Goal: Transaction & Acquisition: Download file/media

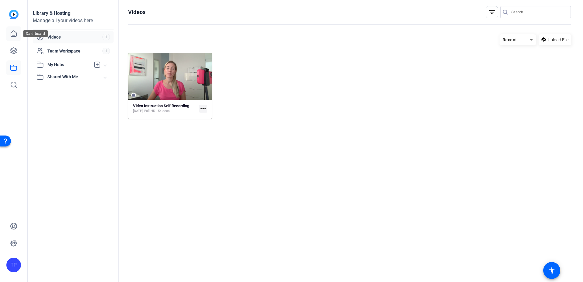
click at [17, 35] on icon at bounding box center [13, 33] width 7 height 7
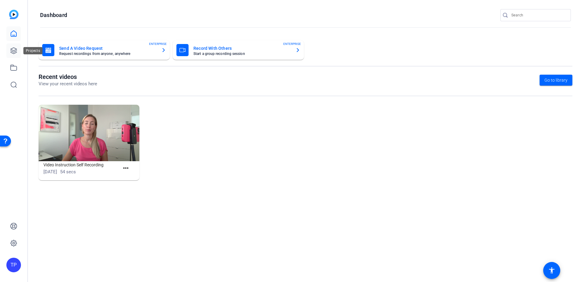
click at [16, 54] on icon at bounding box center [13, 50] width 7 height 7
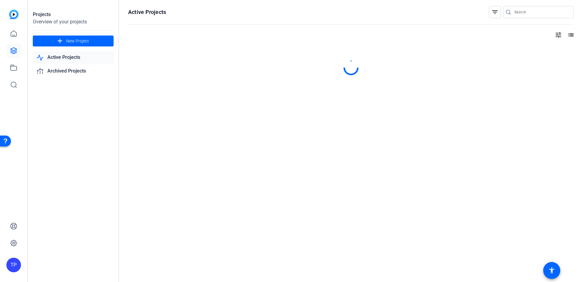
drag, startPoint x: 61, startPoint y: 59, endPoint x: 96, endPoint y: 92, distance: 48.3
click at [61, 59] on link "Active Projects" at bounding box center [73, 57] width 81 height 12
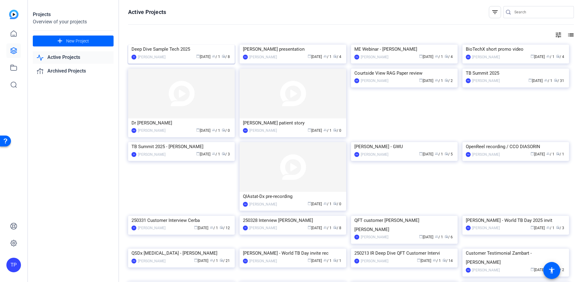
click at [167, 45] on img at bounding box center [181, 45] width 107 height 0
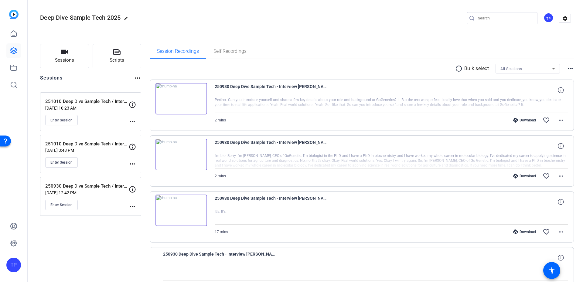
click at [180, 210] on img at bounding box center [181, 211] width 52 height 32
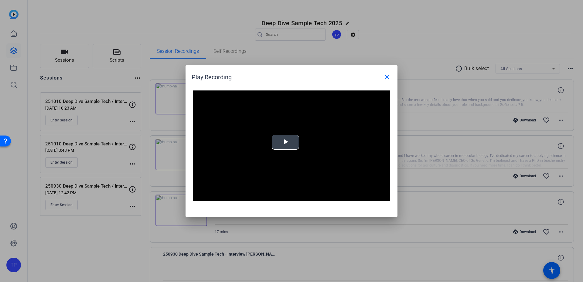
click at [285, 142] on span "Video Player" at bounding box center [285, 142] width 0 height 0
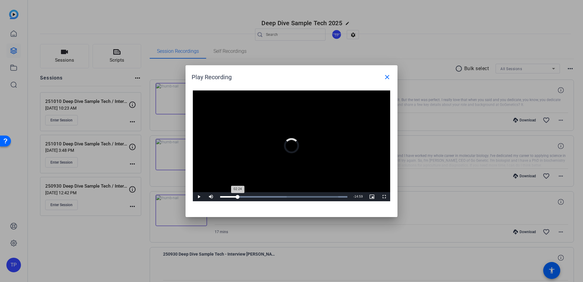
click at [238, 196] on div "Loaded : 100.00% 02:24 02:24" at bounding box center [283, 197] width 127 height 2
click at [382, 76] on span at bounding box center [387, 77] width 15 height 15
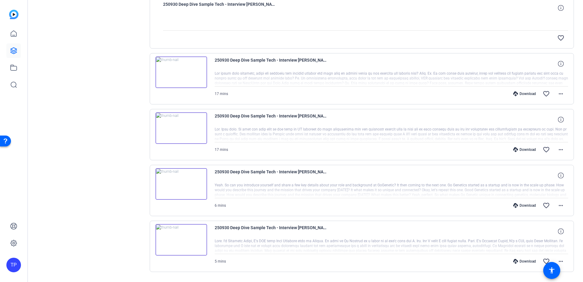
scroll to position [267, 0]
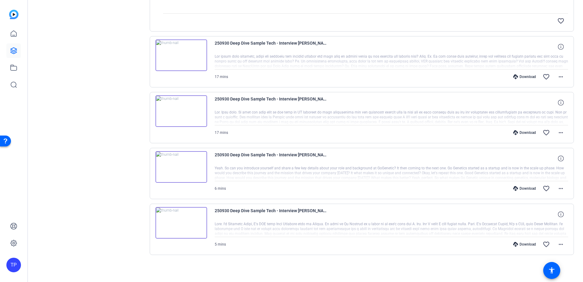
click at [519, 244] on div "Download" at bounding box center [524, 244] width 29 height 5
click at [558, 245] on mat-icon "more_horiz" at bounding box center [560, 244] width 7 height 7
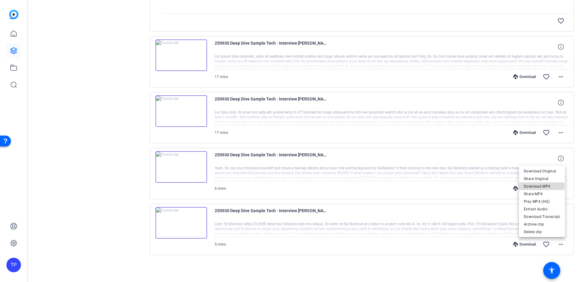
click at [537, 186] on span "Download MP4" at bounding box center [541, 186] width 36 height 7
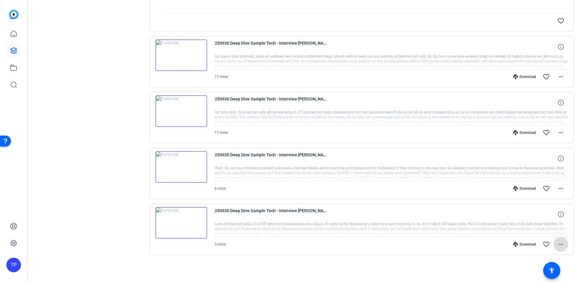
click at [553, 245] on span at bounding box center [560, 244] width 15 height 15
click at [549, 220] on span "Download Transcript" at bounding box center [541, 216] width 36 height 7
click at [558, 131] on mat-icon "more_horiz" at bounding box center [560, 132] width 7 height 7
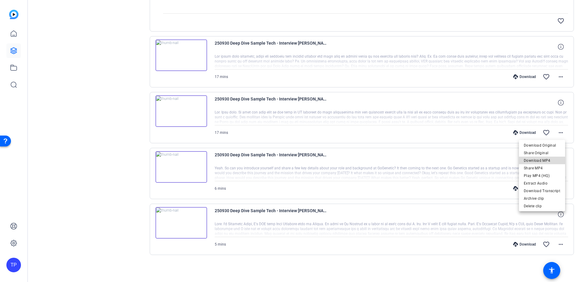
click at [547, 162] on span "Download MP4" at bounding box center [541, 160] width 36 height 7
click at [561, 134] on span at bounding box center [560, 132] width 15 height 15
click at [553, 191] on span "Download Transcript" at bounding box center [541, 190] width 36 height 7
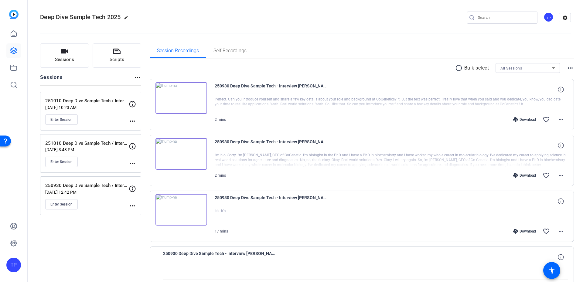
scroll to position [0, 0]
click at [557, 176] on mat-icon "more_horiz" at bounding box center [560, 175] width 7 height 7
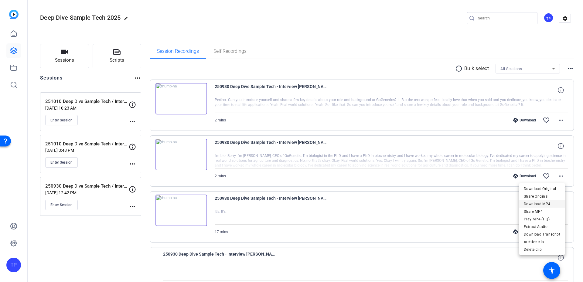
click at [546, 204] on span "Download MP4" at bounding box center [541, 203] width 36 height 7
click at [557, 174] on mat-icon "more_horiz" at bounding box center [560, 175] width 7 height 7
click at [550, 235] on span "Download Transcript" at bounding box center [541, 234] width 36 height 7
